Goal: Task Accomplishment & Management: Complete application form

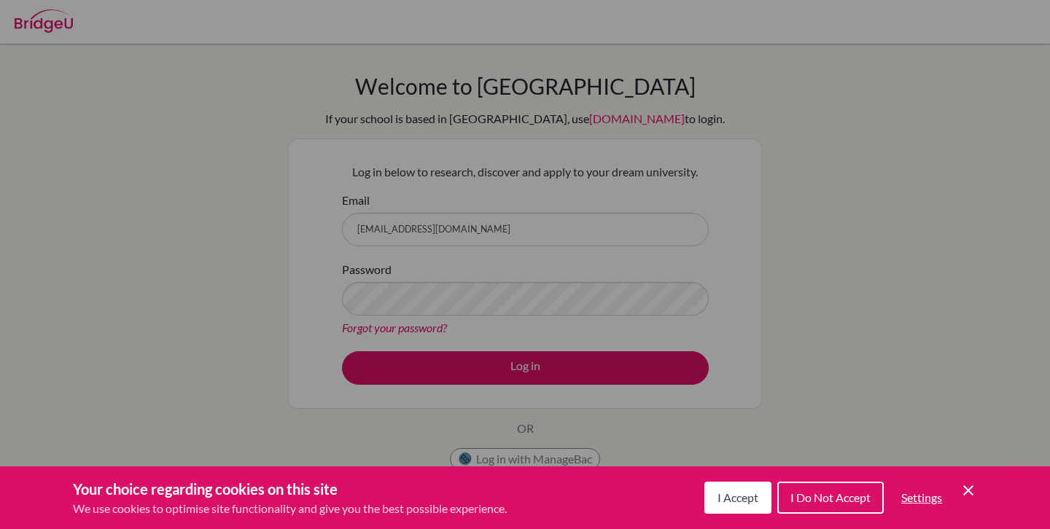
click at [741, 499] on span "I Accept" at bounding box center [737, 498] width 41 height 14
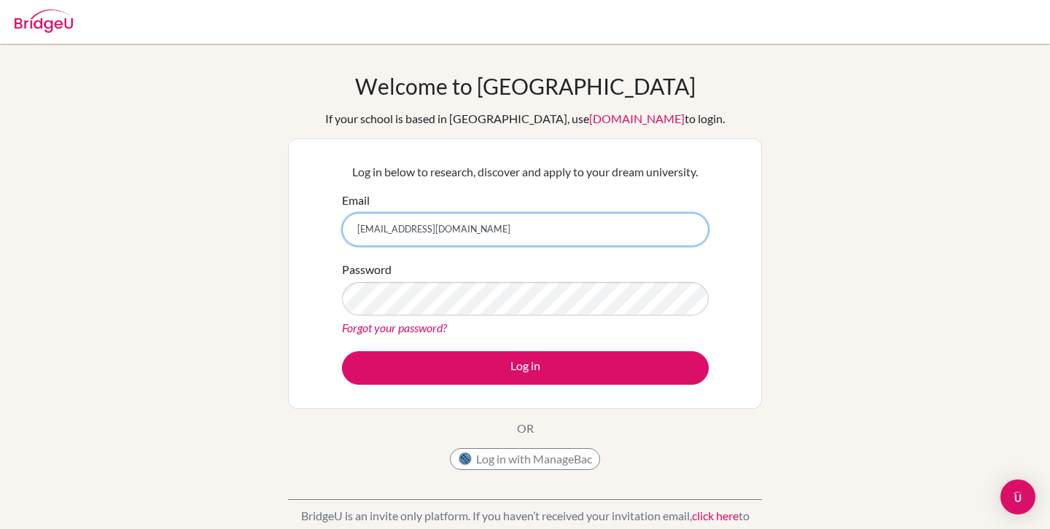
click at [558, 228] on input "[EMAIL_ADDRESS][DOMAIN_NAME]" at bounding box center [525, 230] width 367 height 34
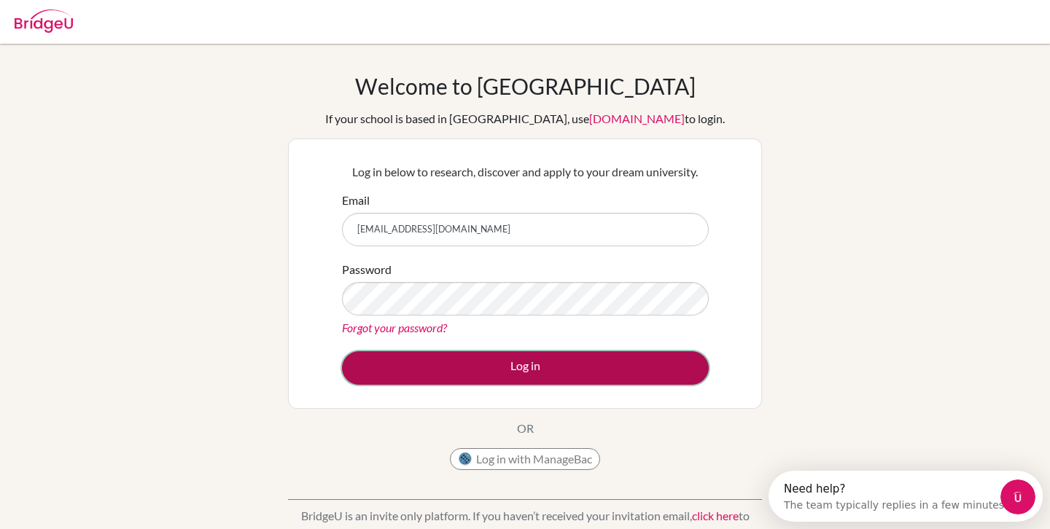
click at [529, 372] on button "Log in" at bounding box center [525, 368] width 367 height 34
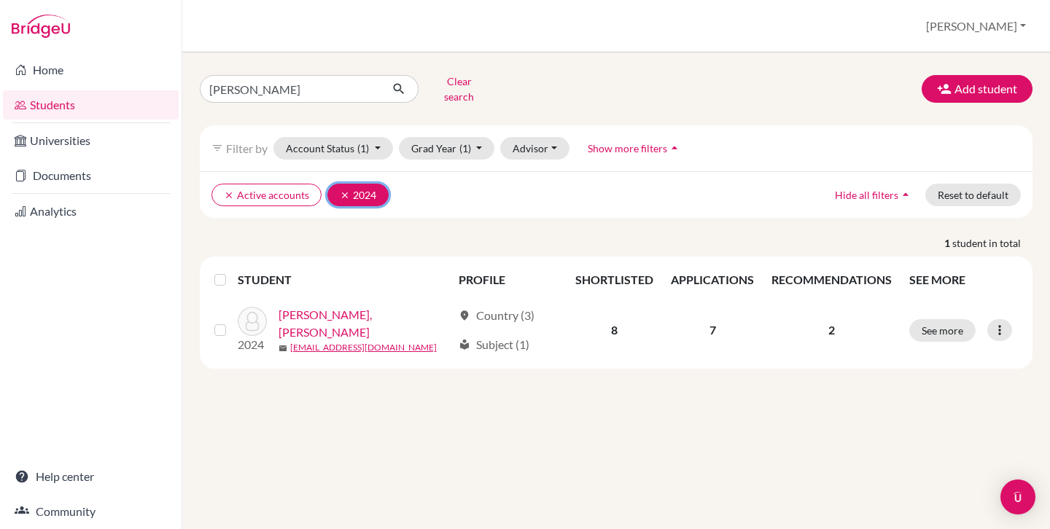
click at [340, 190] on icon "clear" at bounding box center [345, 195] width 10 height 10
click at [448, 84] on button "Clear search" at bounding box center [458, 89] width 81 height 38
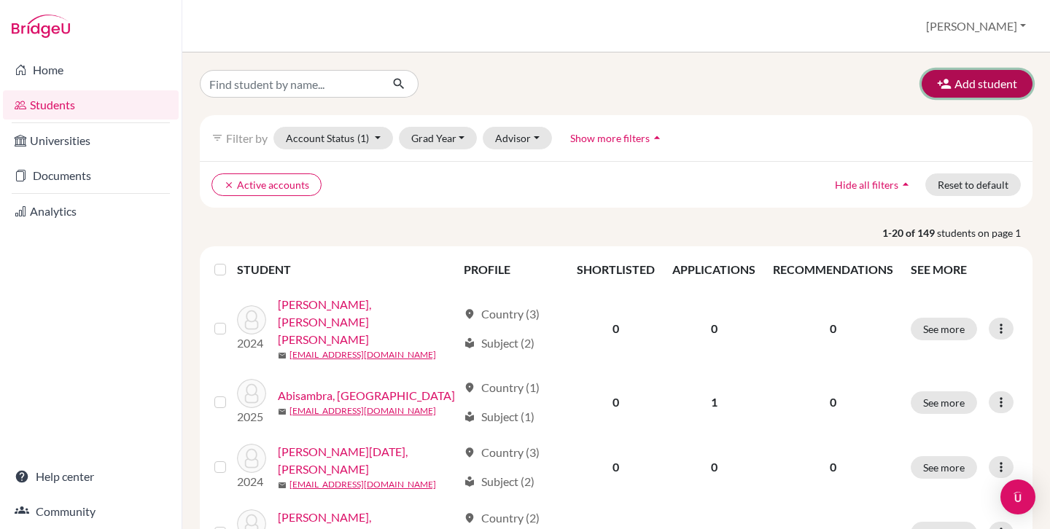
click at [977, 83] on button "Add student" at bounding box center [976, 84] width 111 height 28
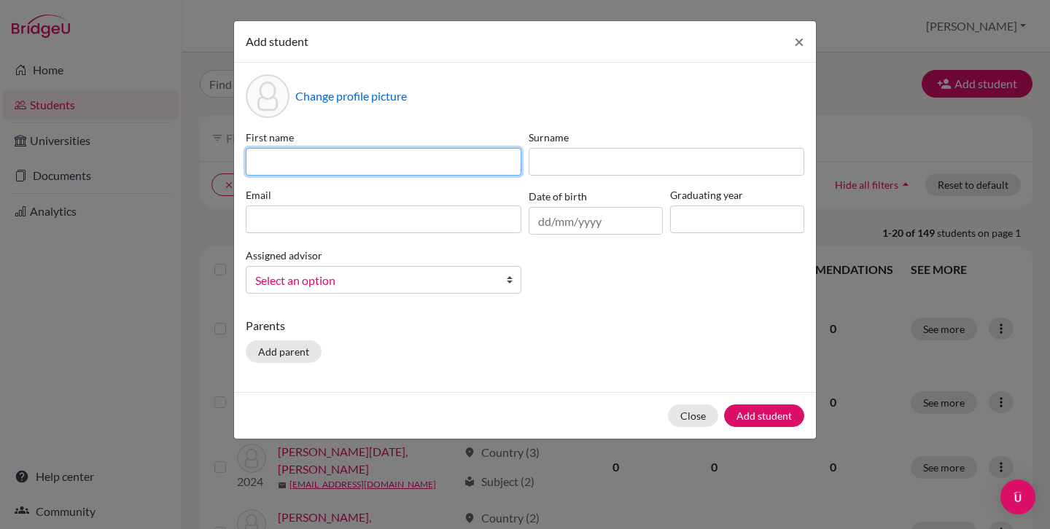
click at [403, 168] on input at bounding box center [384, 162] width 276 height 28
type input "Andrea"
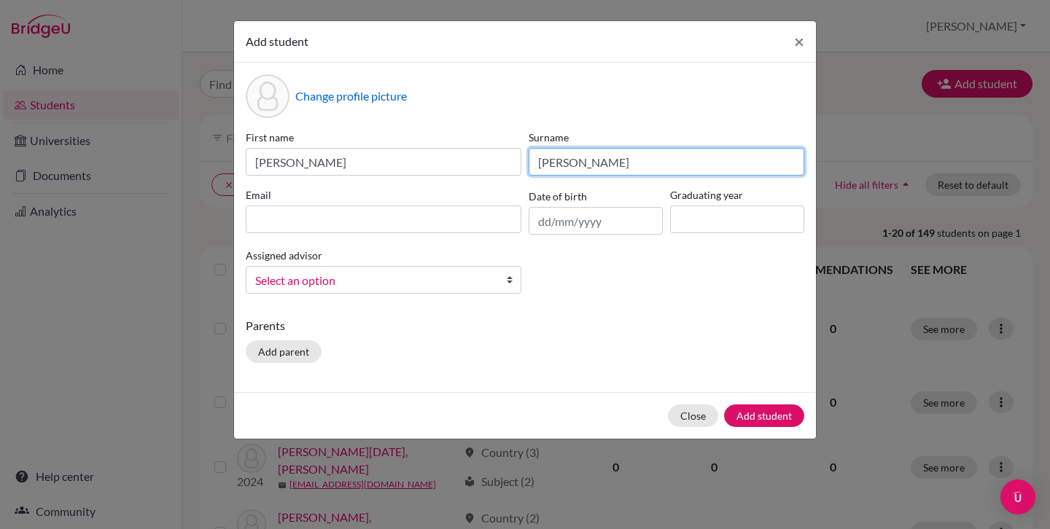
type input "Gutierrez Angulo"
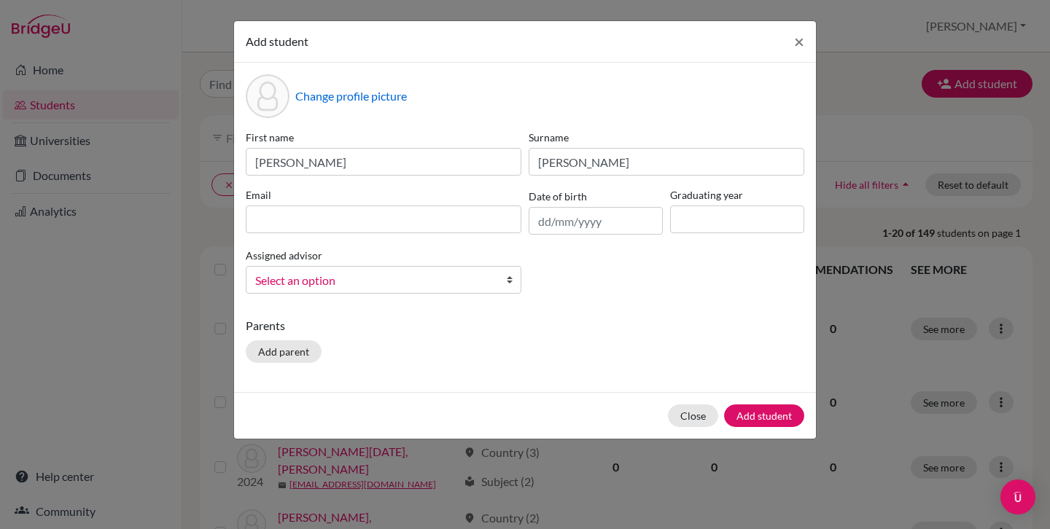
click at [274, 235] on div "First name Andrea Surname Gutierrez Angulo Email Date of birth Graduating year …" at bounding box center [525, 218] width 566 height 176
click at [277, 233] on div "Email" at bounding box center [383, 210] width 283 height 47
click at [286, 227] on input at bounding box center [384, 220] width 276 height 28
type input "a"
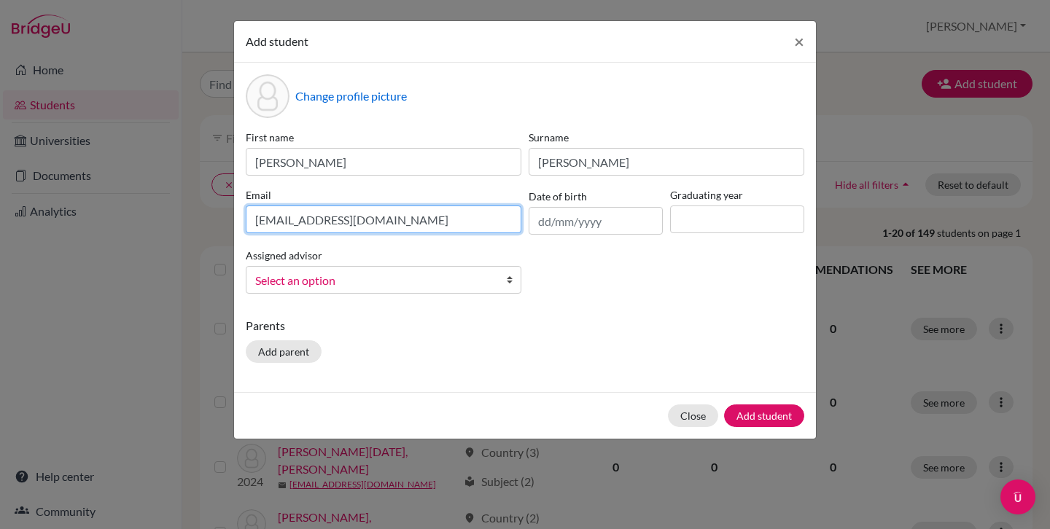
type input "andreguti2007@gmail.com"
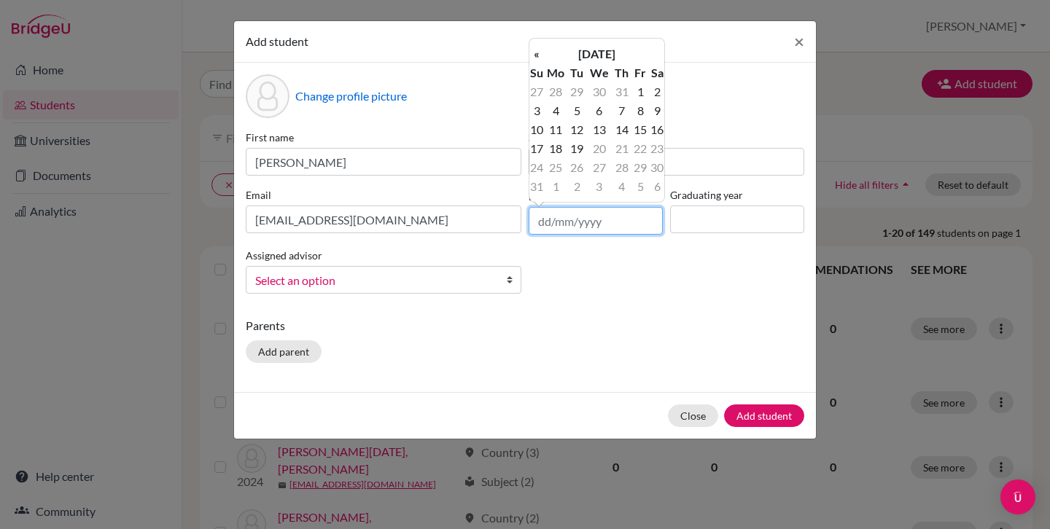
click at [537, 222] on input "text" at bounding box center [595, 221] width 134 height 28
click at [600, 58] on th "August 2025" at bounding box center [597, 53] width 106 height 19
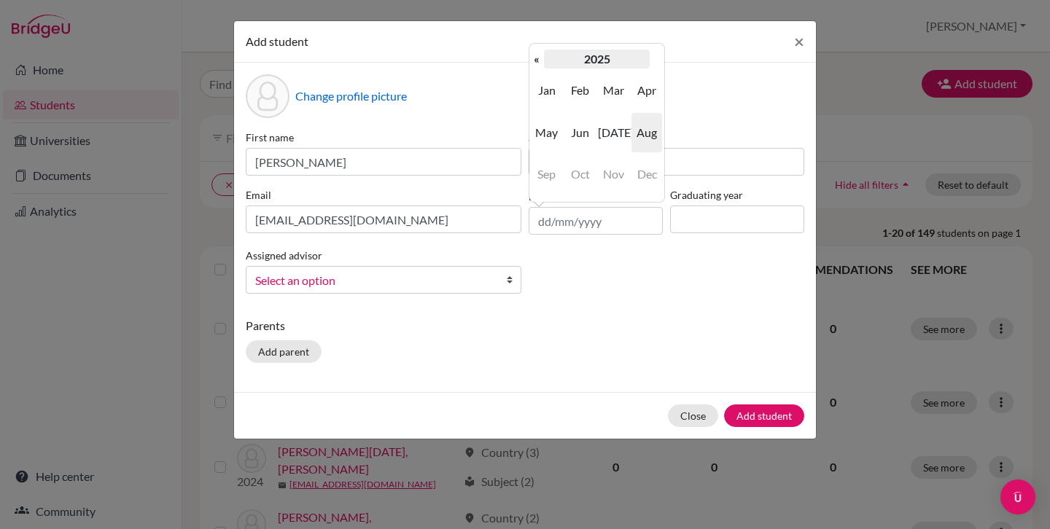
click at [598, 59] on th "2025" at bounding box center [597, 59] width 106 height 19
click at [536, 61] on th "«" at bounding box center [536, 59] width 15 height 19
click at [547, 178] on span "2007" at bounding box center [546, 174] width 31 height 39
click at [612, 171] on span "Nov" at bounding box center [613, 174] width 31 height 39
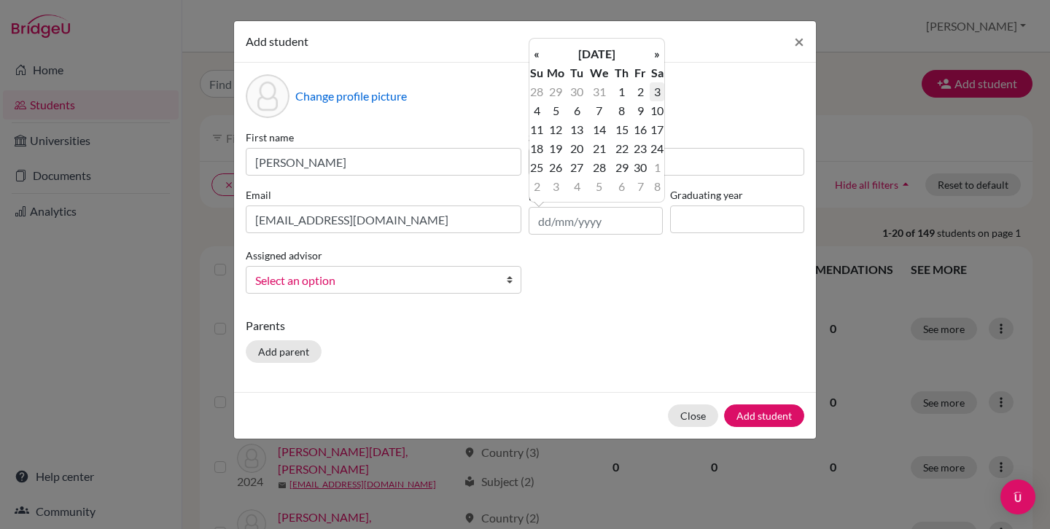
click at [654, 90] on td "3" at bounding box center [656, 91] width 15 height 19
type input "03/11/2007"
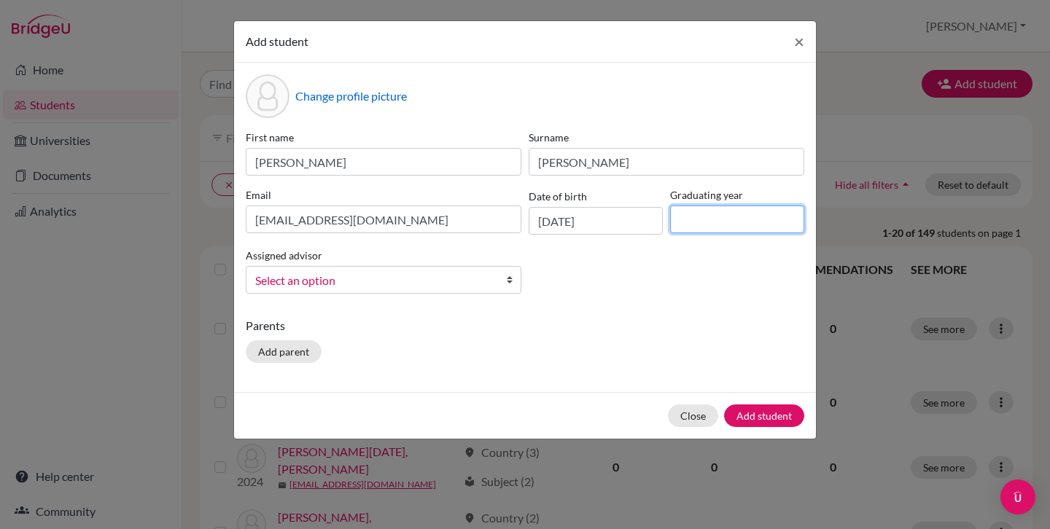
click at [711, 217] on input at bounding box center [737, 220] width 134 height 28
click at [714, 219] on input at bounding box center [737, 220] width 134 height 28
type input "2026"
click at [504, 279] on link "Select an option" at bounding box center [384, 280] width 276 height 28
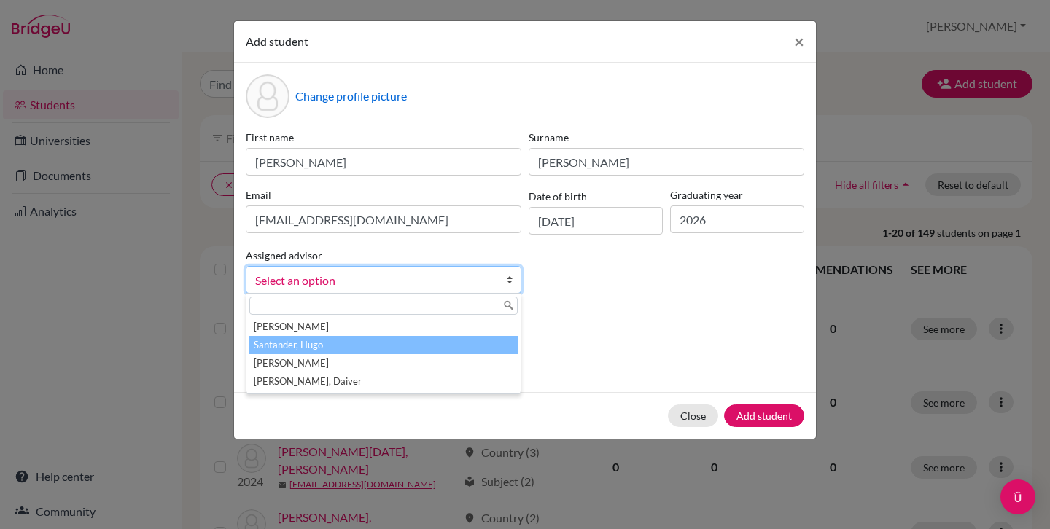
click at [436, 343] on li "Santander, Hugo" at bounding box center [383, 345] width 268 height 18
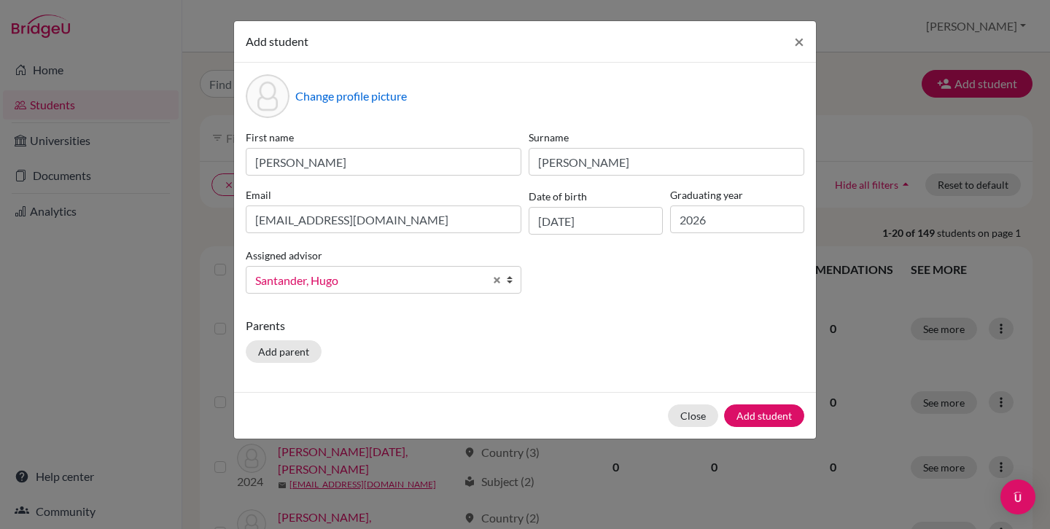
click at [461, 324] on p "Parents" at bounding box center [525, 325] width 558 height 17
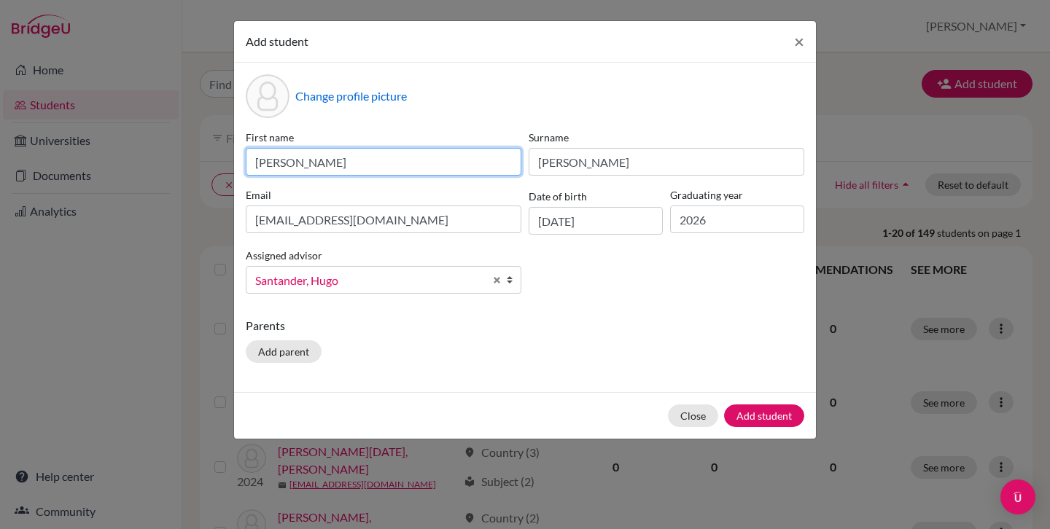
click at [443, 167] on input "Andrea" at bounding box center [384, 162] width 276 height 28
type input "Andrea"
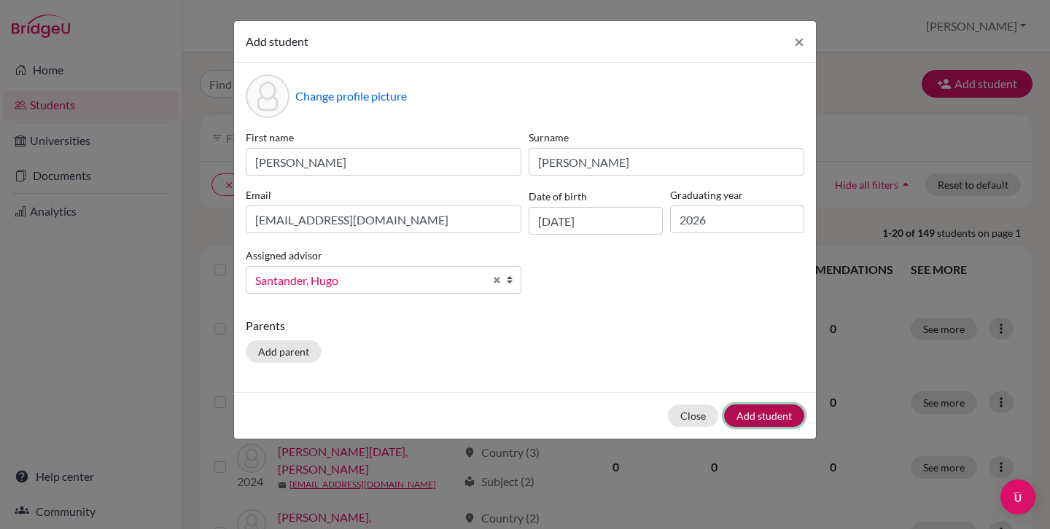
click at [749, 415] on button "Add student" at bounding box center [764, 416] width 80 height 23
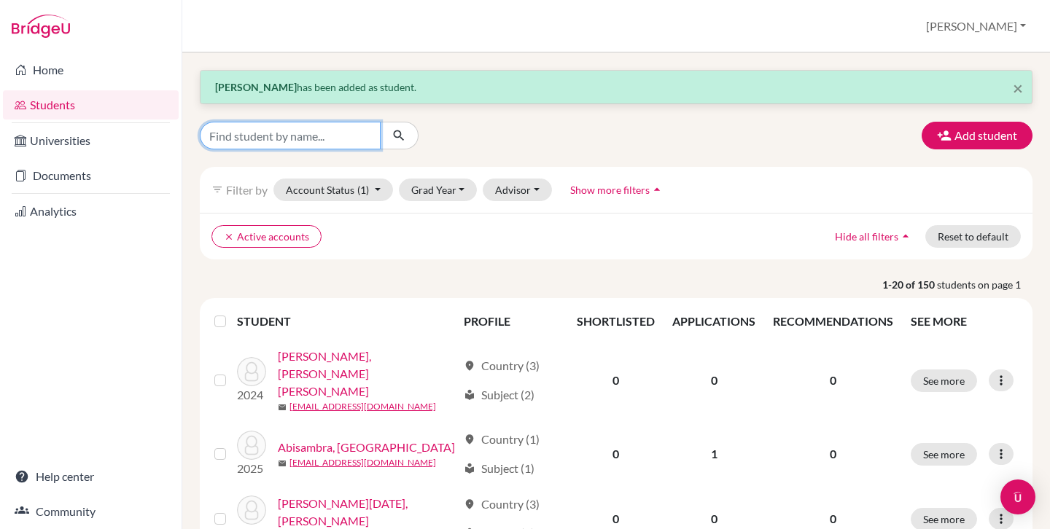
click at [321, 135] on input "Find student by name..." at bounding box center [290, 136] width 181 height 28
click at [448, 185] on button "Grad Year" at bounding box center [438, 190] width 79 height 23
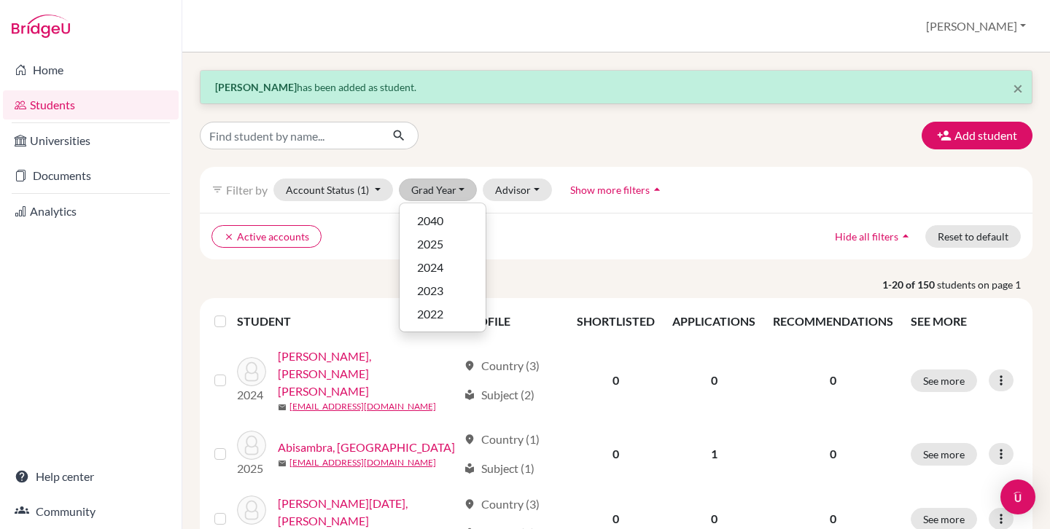
click at [504, 213] on div "clear Active accounts Hide all filters arrow_drop_up Reset to default" at bounding box center [616, 236] width 832 height 47
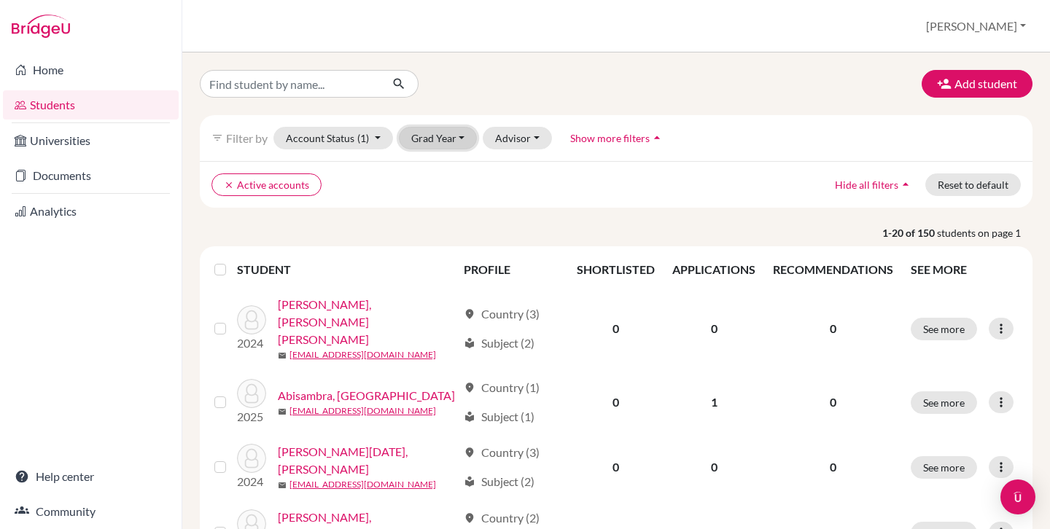
click at [435, 132] on button "Grad Year" at bounding box center [438, 138] width 79 height 23
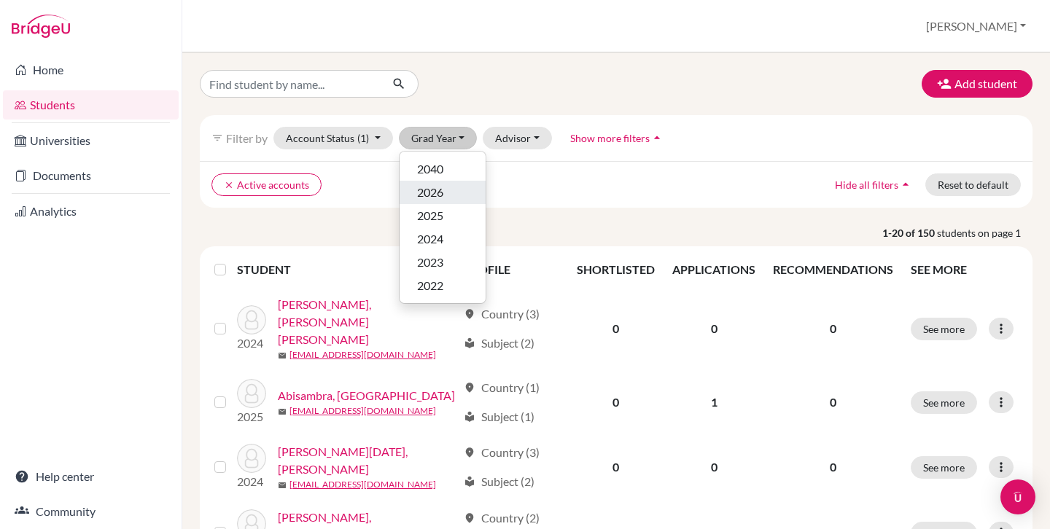
click at [441, 181] on button "2026" at bounding box center [442, 192] width 86 height 23
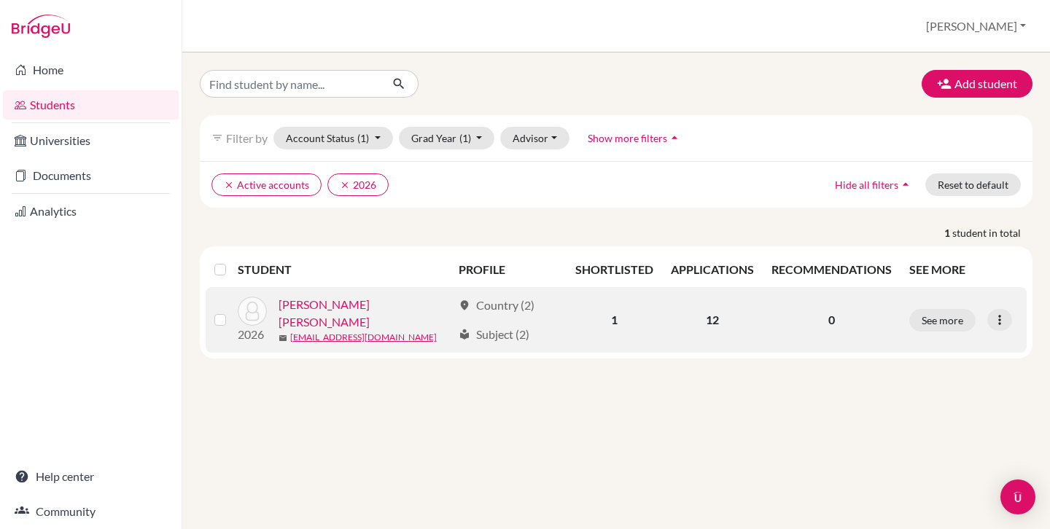
click at [381, 312] on link "Gutierrez Angulo, Andrea" at bounding box center [364, 313] width 173 height 35
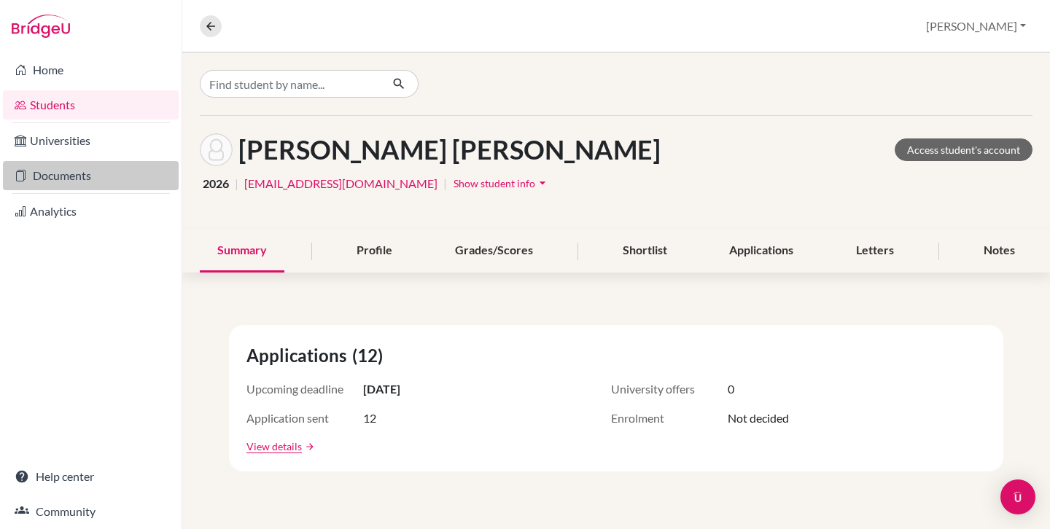
click at [79, 179] on link "Documents" at bounding box center [91, 175] width 176 height 29
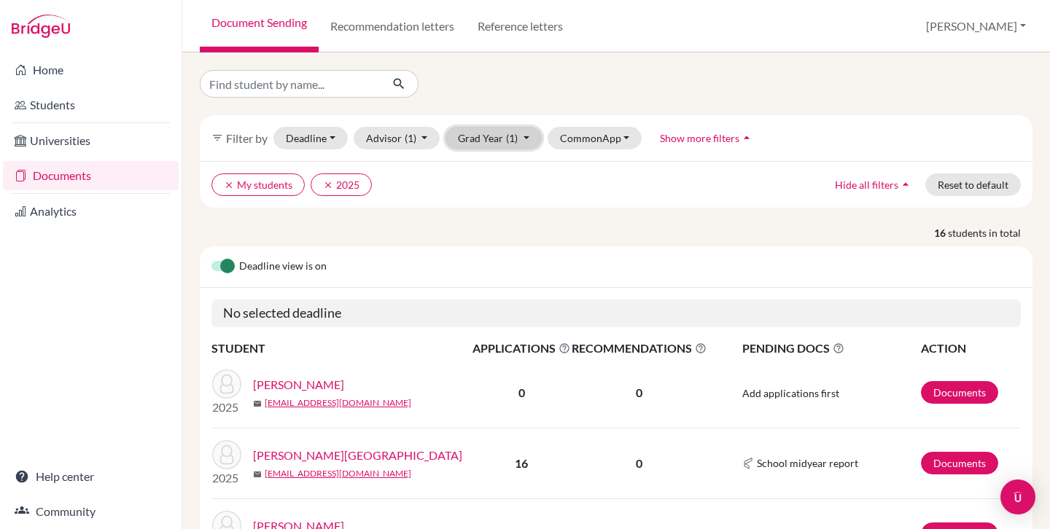
click at [504, 133] on button "Grad Year (1)" at bounding box center [493, 138] width 96 height 23
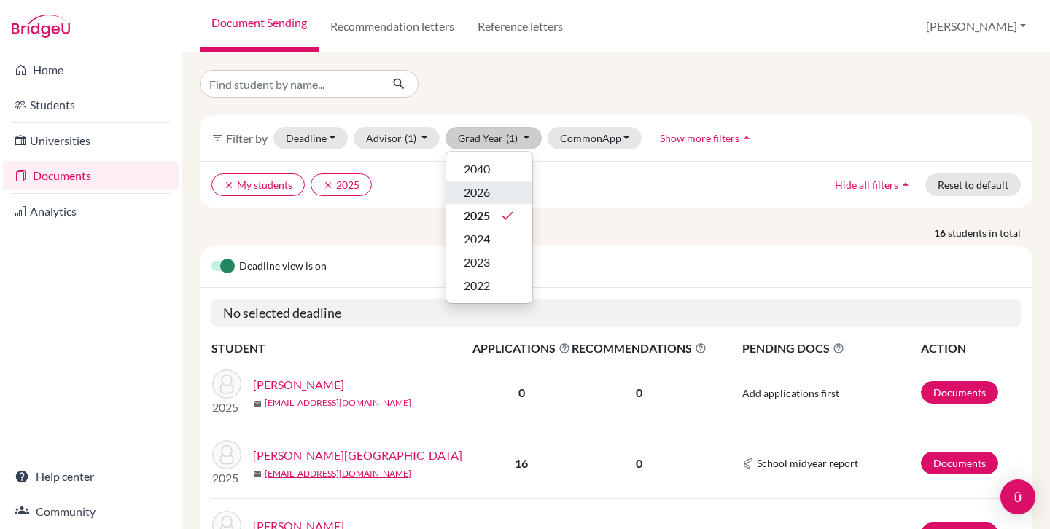
click at [488, 189] on span "2026" at bounding box center [477, 192] width 26 height 17
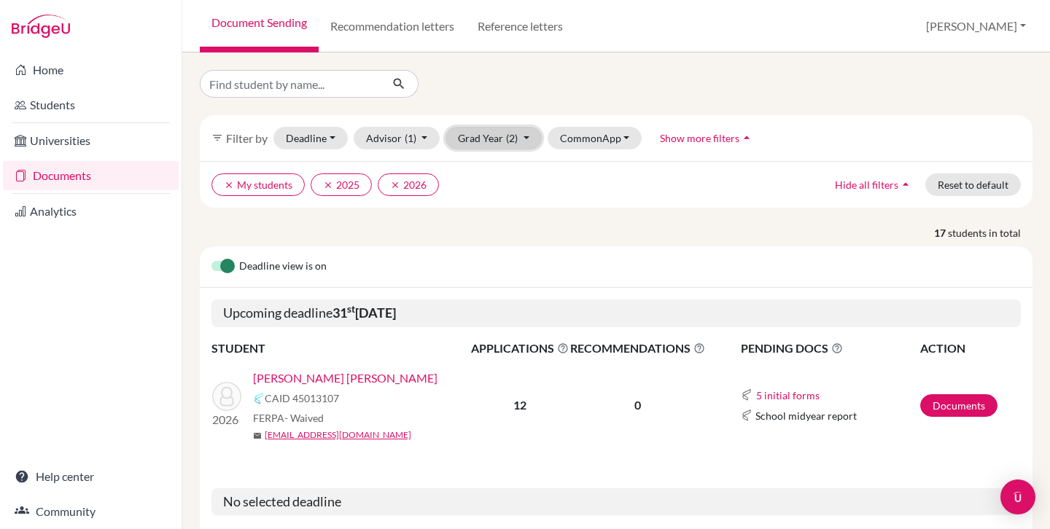
click at [510, 140] on span "(2)" at bounding box center [512, 138] width 12 height 12
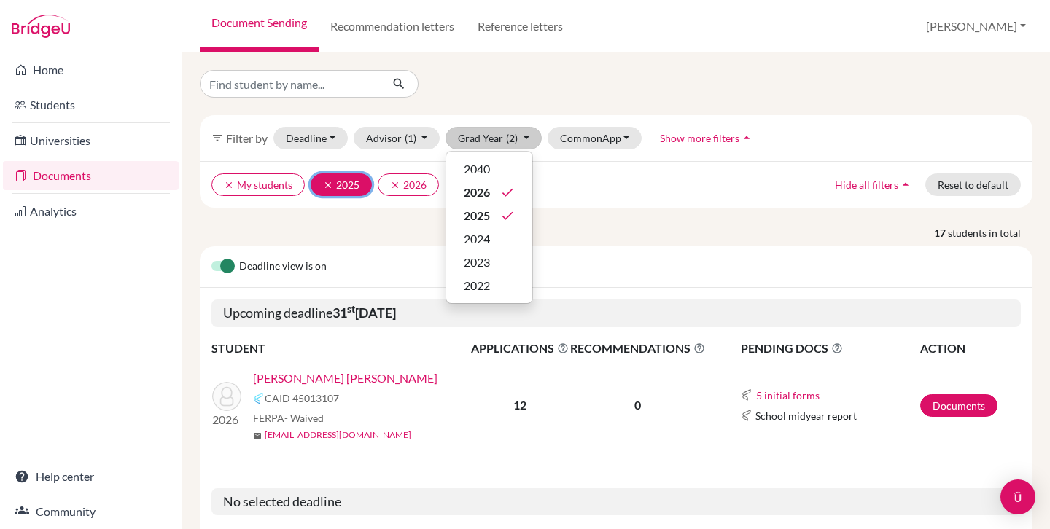
click at [325, 184] on icon "clear" at bounding box center [328, 185] width 10 height 10
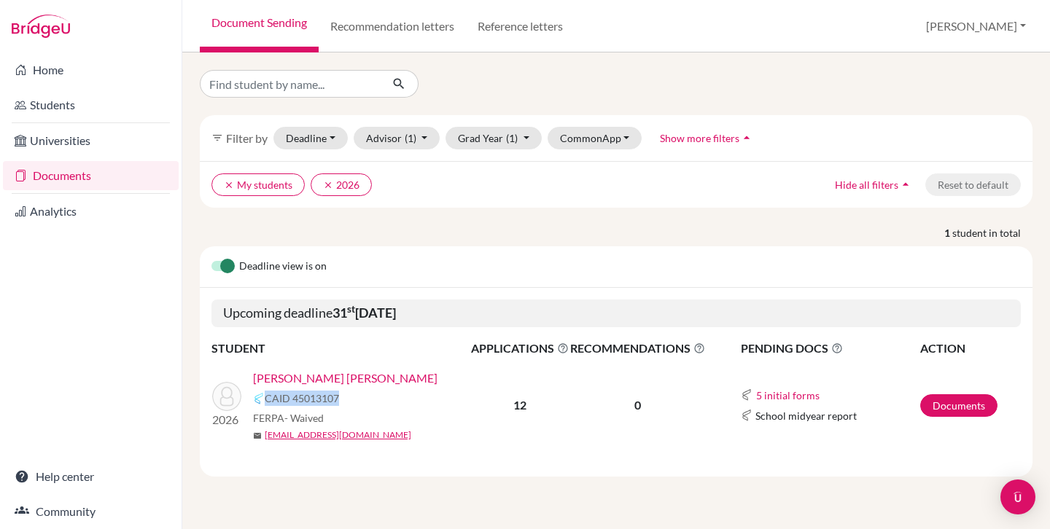
drag, startPoint x: 267, startPoint y: 398, endPoint x: 340, endPoint y: 399, distance: 72.2
click at [340, 399] on div "CAID 45013107" at bounding box center [366, 398] width 227 height 17
click at [370, 378] on link "Gutierrez Angulo, Andrea" at bounding box center [345, 378] width 184 height 17
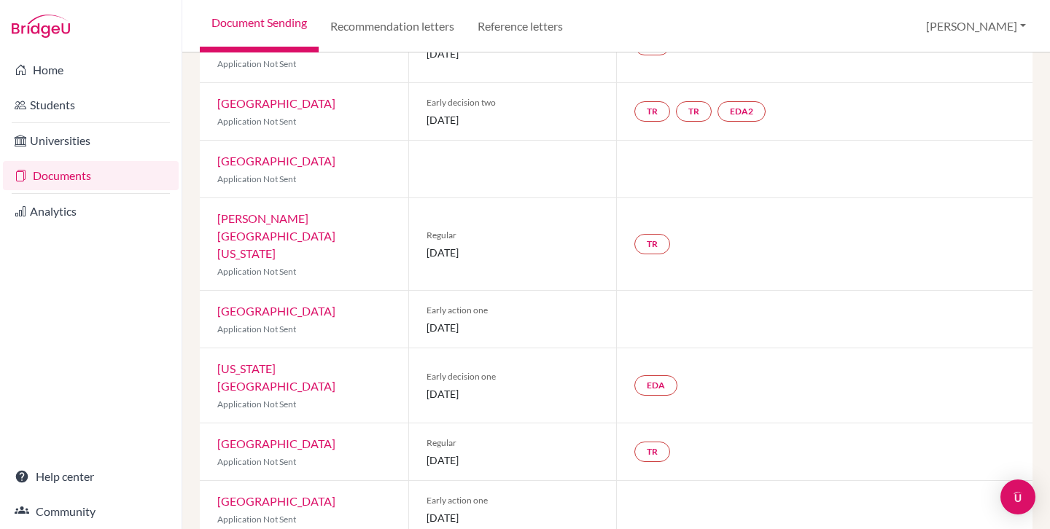
scroll to position [417, 0]
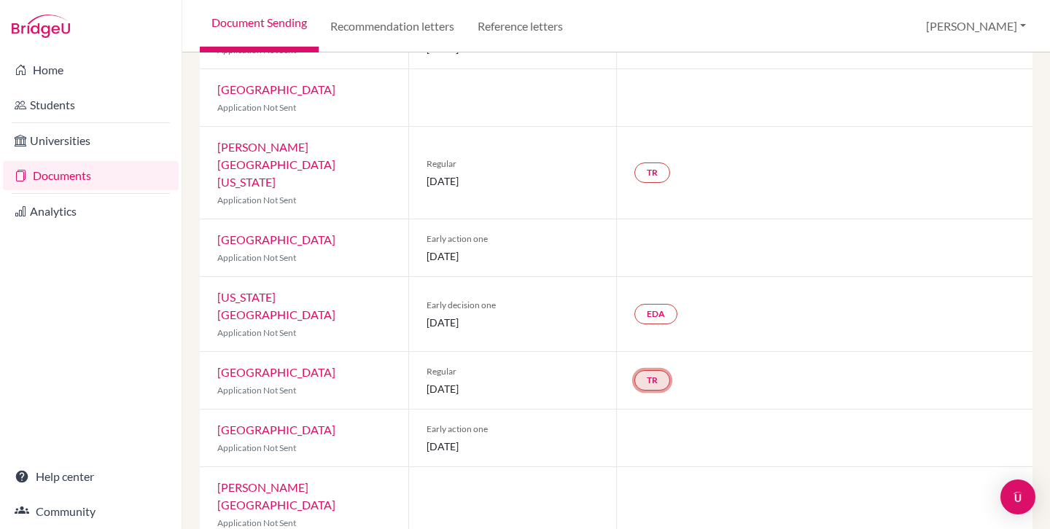
click at [717, 50] on link "TR" at bounding box center [741, 40] width 48 height 20
click at [617, 277] on div "EDA" at bounding box center [824, 314] width 416 height 74
click at [717, 50] on link "EDA" at bounding box center [741, 40] width 48 height 20
click at [336, 279] on div "[US_STATE][GEOGRAPHIC_DATA] Application Not Sent" at bounding box center [304, 314] width 208 height 74
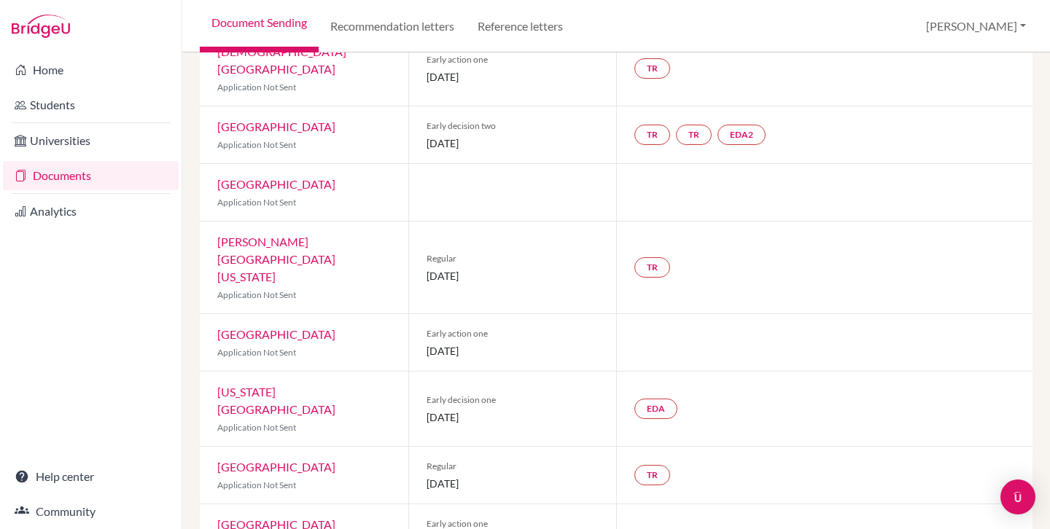
scroll to position [269, 0]
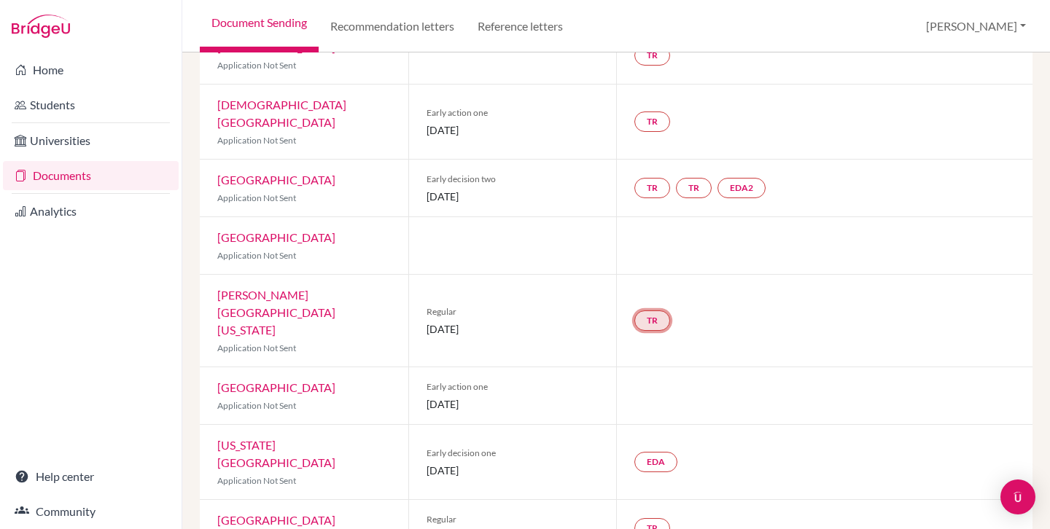
click at [717, 198] on link "TR" at bounding box center [741, 188] width 48 height 20
click at [590, 321] on span "[DATE]" at bounding box center [512, 328] width 173 height 15
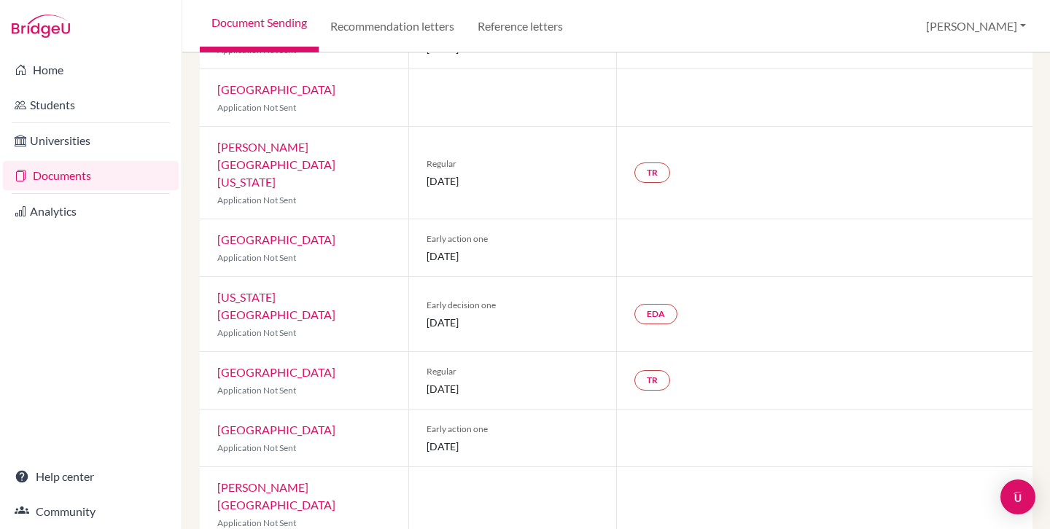
scroll to position [0, 0]
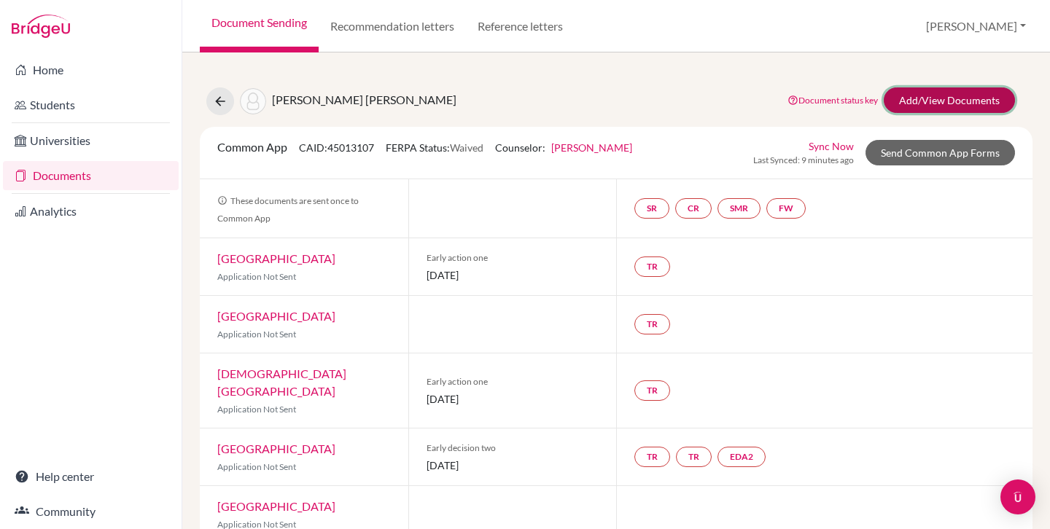
click at [939, 98] on link "Add/View Documents" at bounding box center [948, 100] width 131 height 26
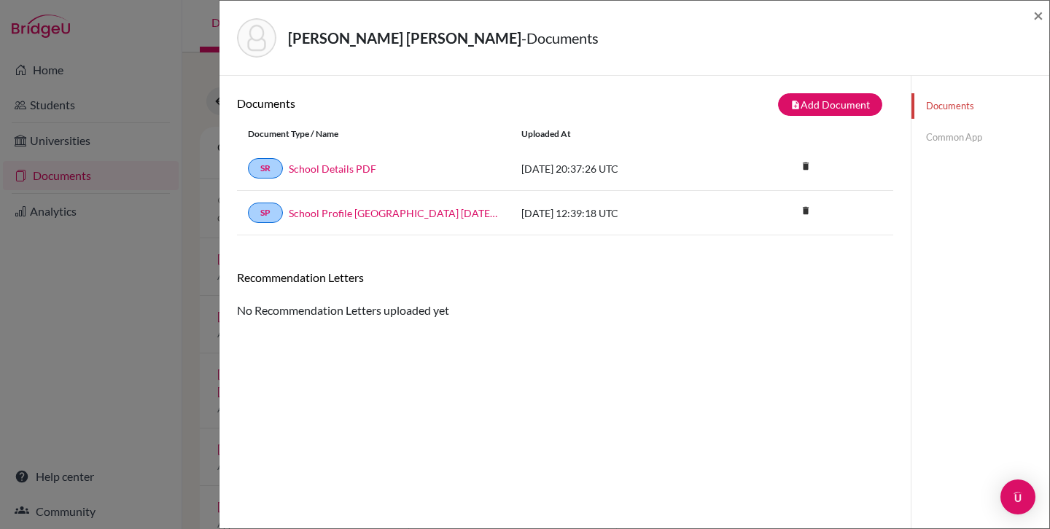
click at [960, 134] on link "Common App" at bounding box center [980, 138] width 138 height 26
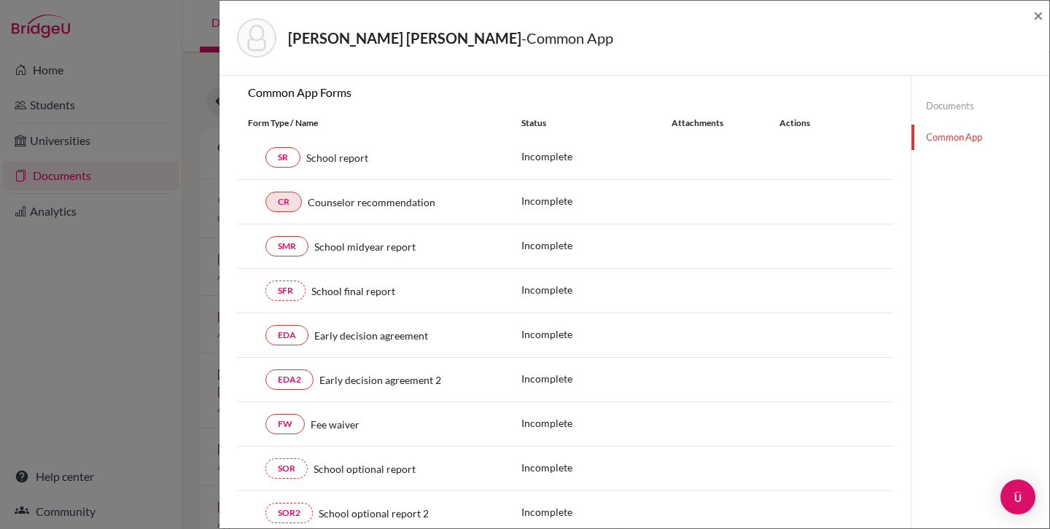
scroll to position [191, 0]
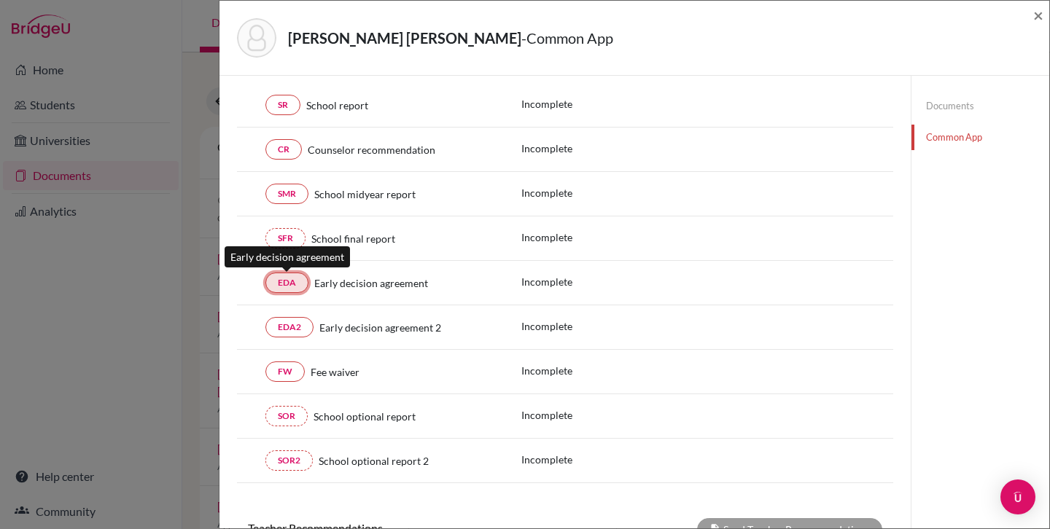
click at [292, 286] on link "EDA" at bounding box center [286, 283] width 43 height 20
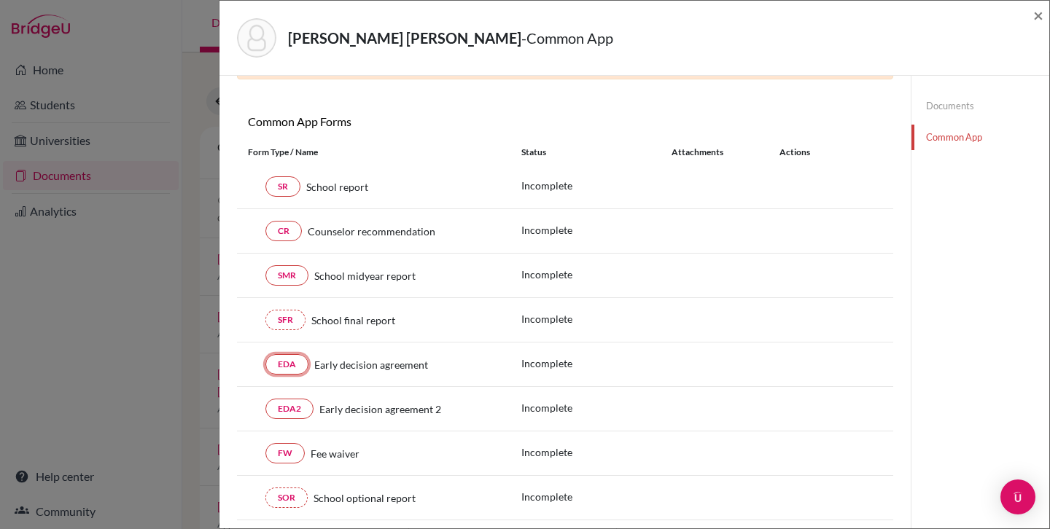
scroll to position [157, 0]
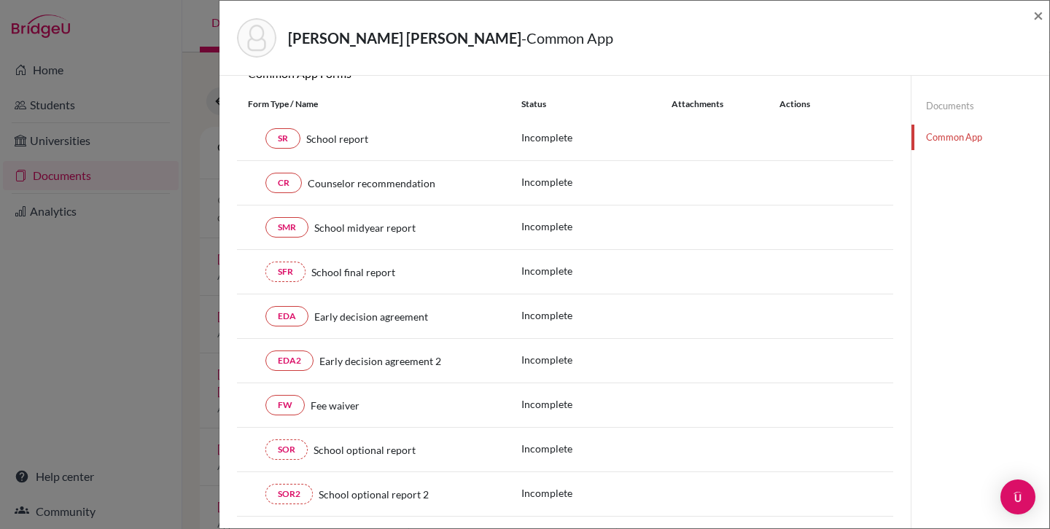
click at [367, 294] on div "SFR School final report Incomplete" at bounding box center [565, 316] width 656 height 44
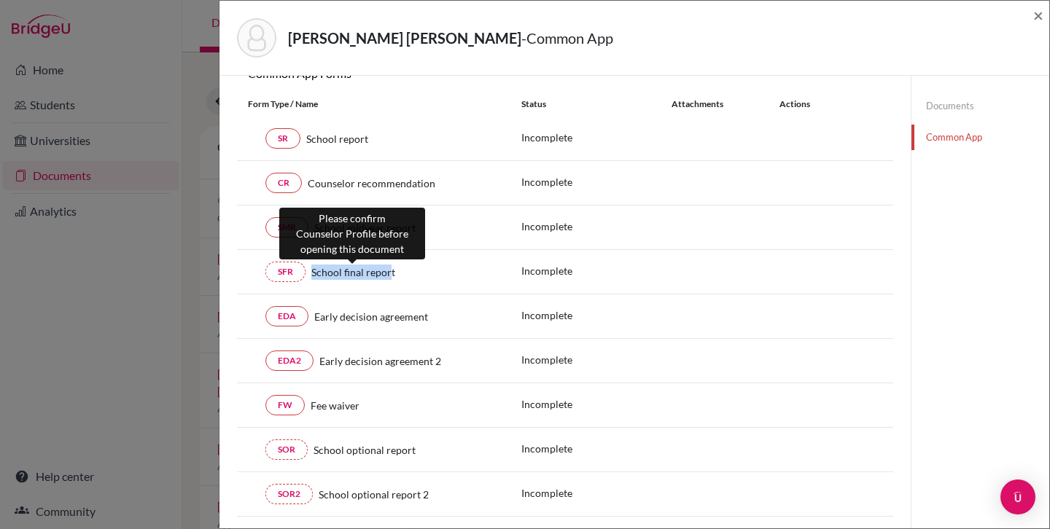
drag, startPoint x: 312, startPoint y: 274, endPoint x: 391, endPoint y: 276, distance: 78.7
click at [391, 276] on span "School final report" at bounding box center [353, 272] width 84 height 15
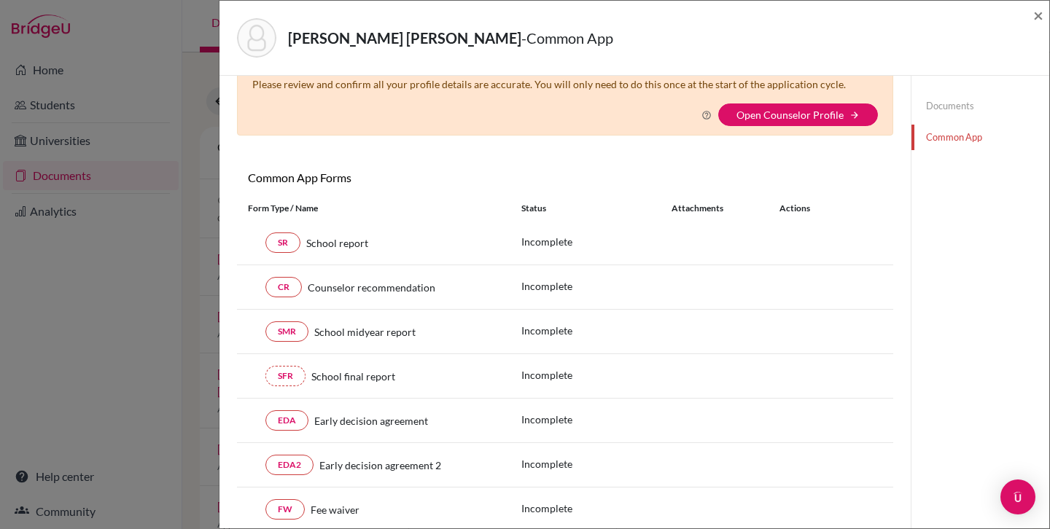
scroll to position [0, 0]
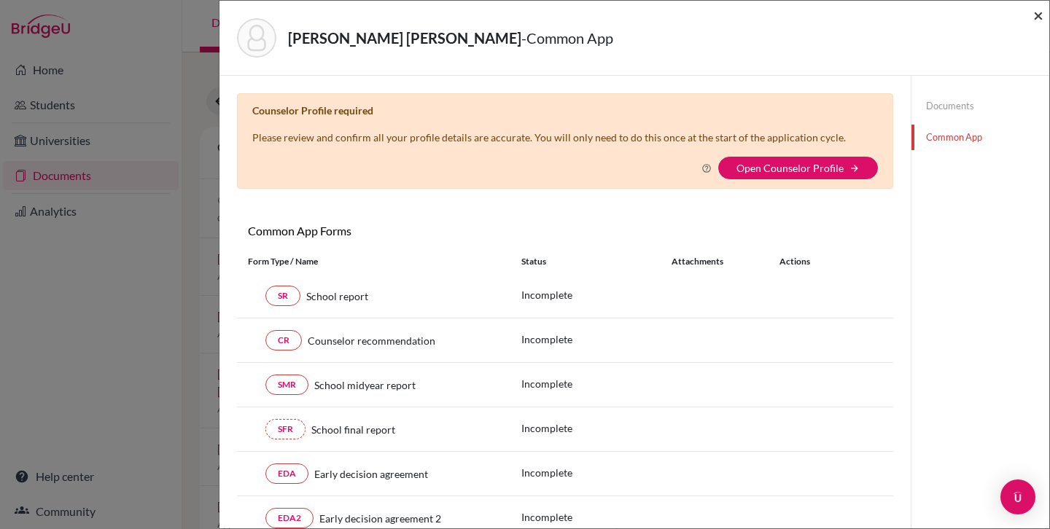
click at [1042, 19] on span "×" at bounding box center [1038, 14] width 10 height 21
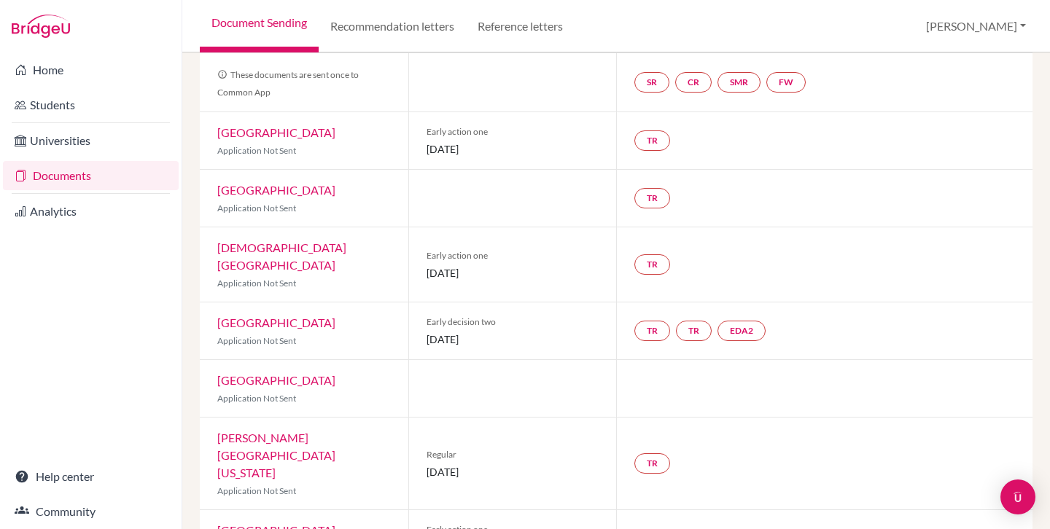
scroll to position [120, 0]
